Goal: Connect with others: Participate in discussion

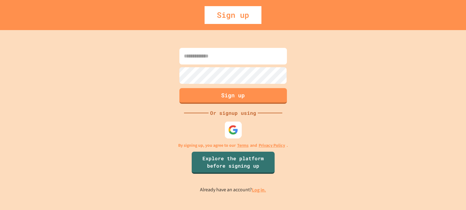
click at [232, 132] on img at bounding box center [233, 130] width 10 height 10
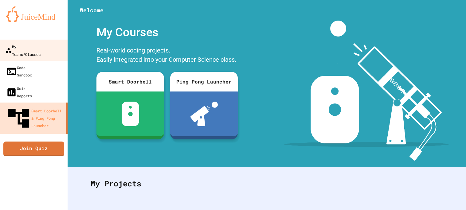
click at [42, 52] on link "My Teams/Classes" at bounding box center [34, 51] width 70 height 22
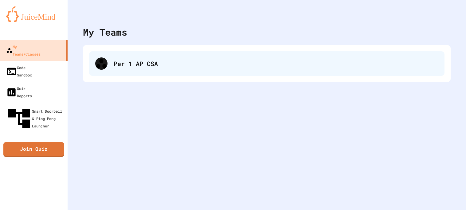
click at [140, 74] on div "Per 1 AP CSA" at bounding box center [267, 63] width 356 height 25
